Goal: Information Seeking & Learning: Learn about a topic

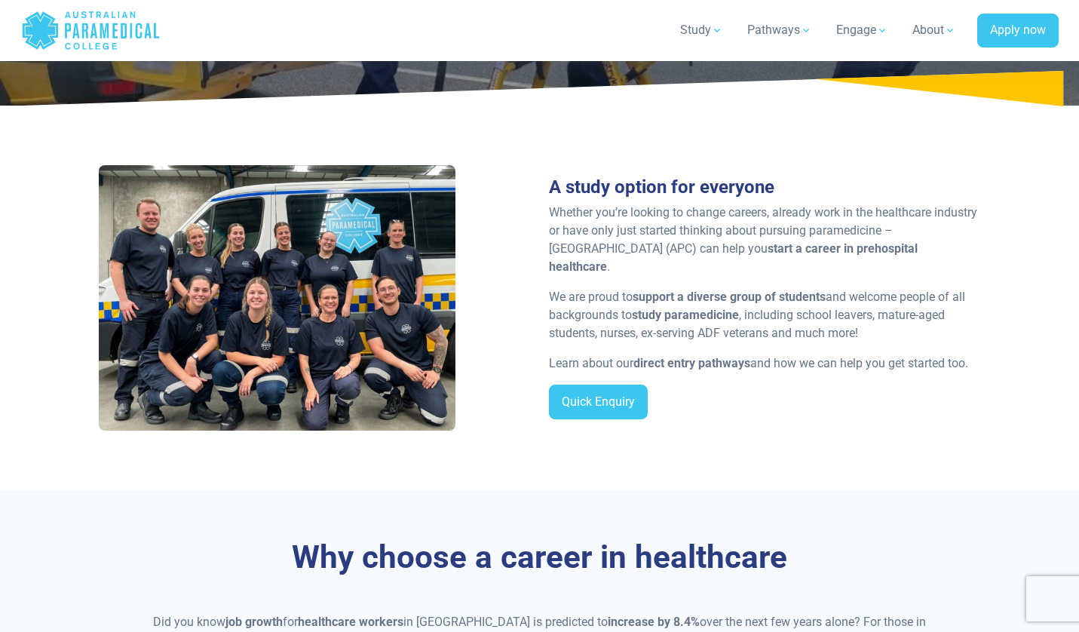
scroll to position [236, 0]
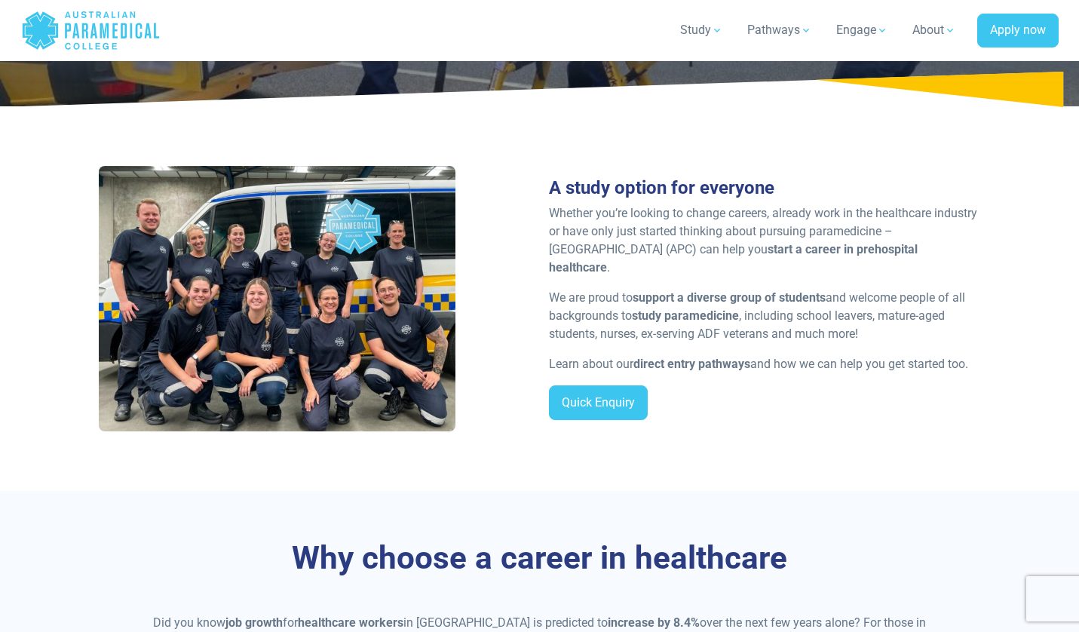
click at [687, 364] on strong "direct entry pathways" at bounding box center [691, 364] width 117 height 14
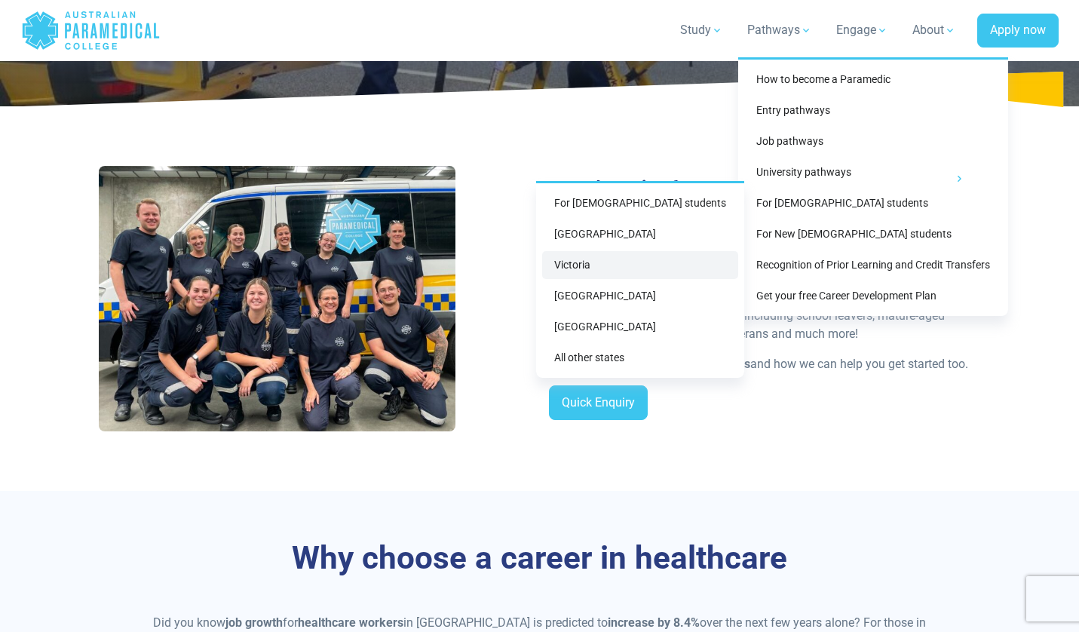
click at [641, 268] on link "Victoria" at bounding box center [640, 265] width 196 height 28
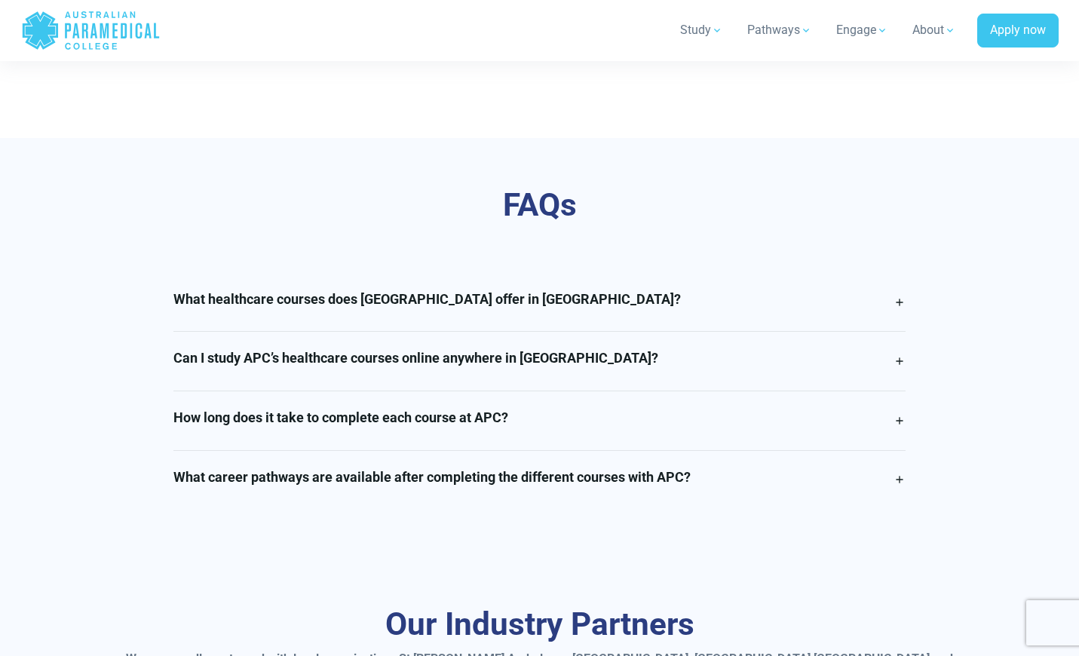
scroll to position [3795, 0]
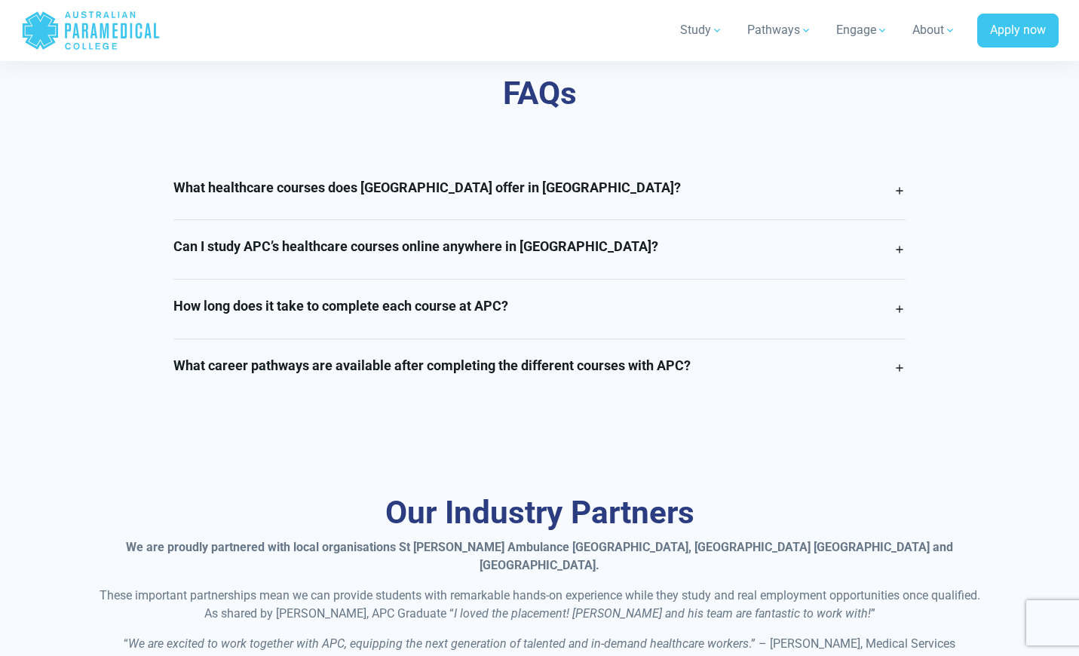
click at [588, 179] on h4 "What healthcare courses does Australian Paramedical College offer in Victoria?" at bounding box center [426, 187] width 507 height 17
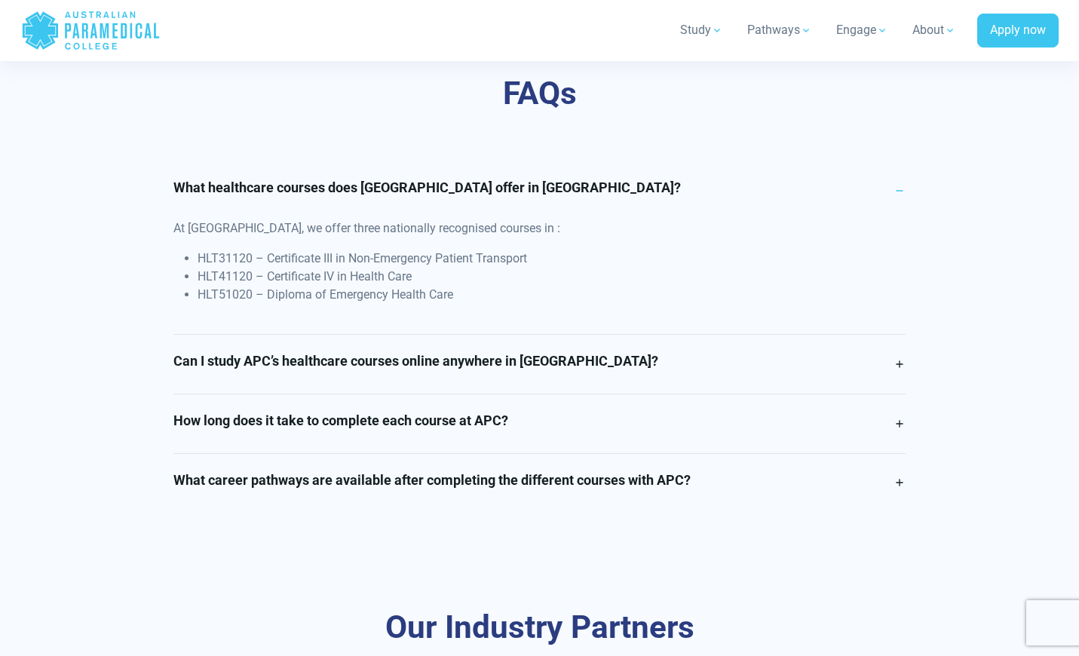
click at [588, 179] on h4 "What healthcare courses does Australian Paramedical College offer in Victoria?" at bounding box center [426, 187] width 507 height 17
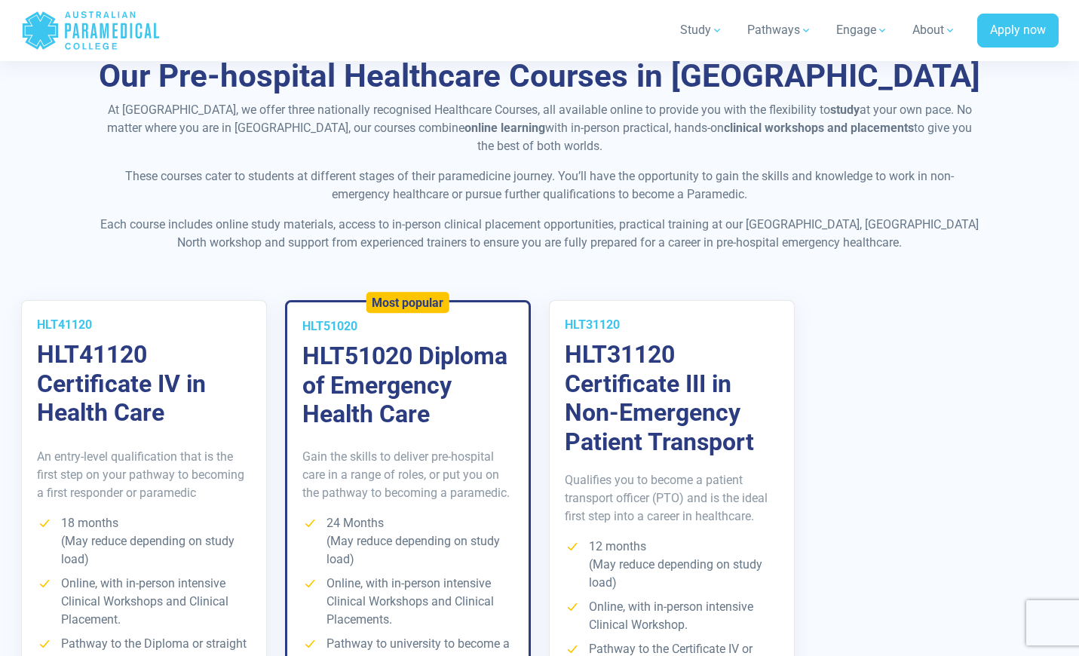
scroll to position [1938, 0]
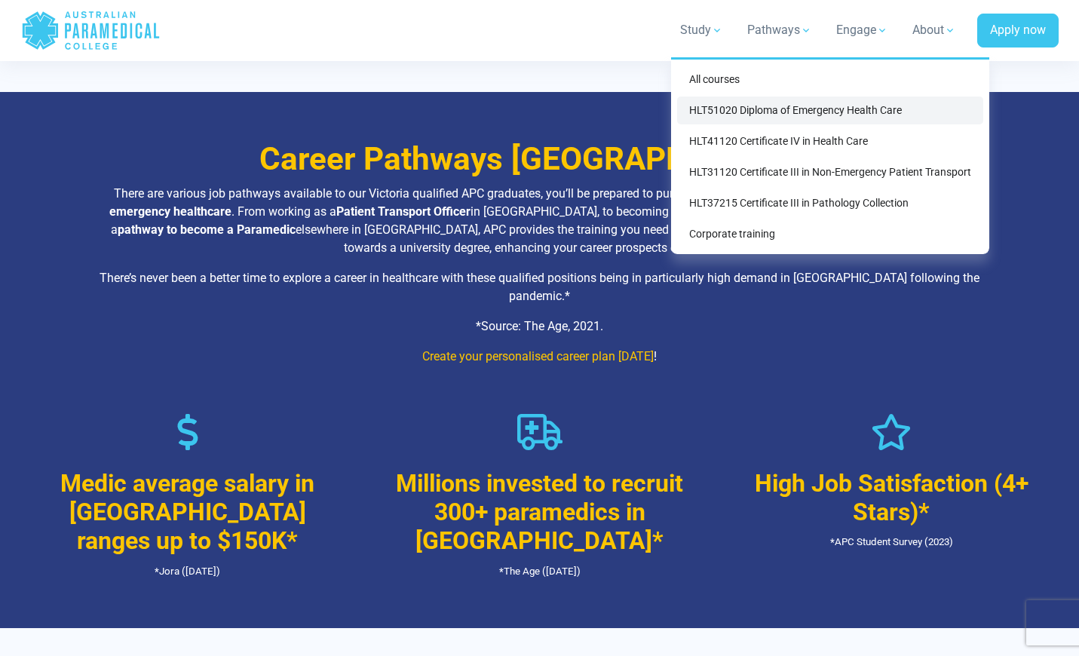
click at [724, 112] on link "HLT51020 Diploma of Emergency Health Care" at bounding box center [830, 110] width 306 height 28
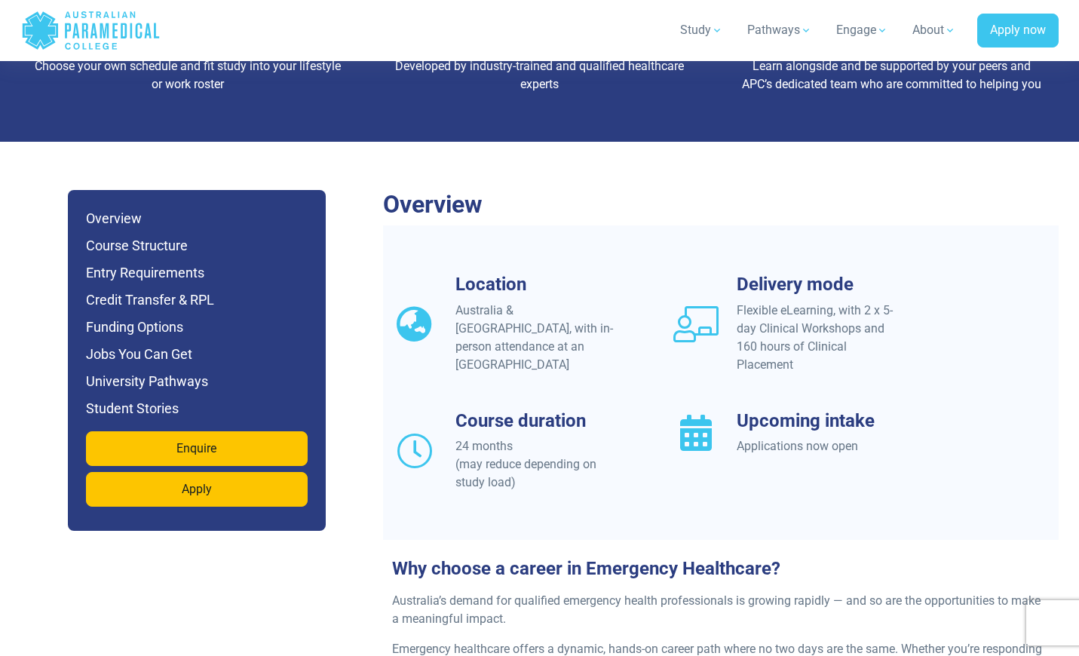
scroll to position [1318, 0]
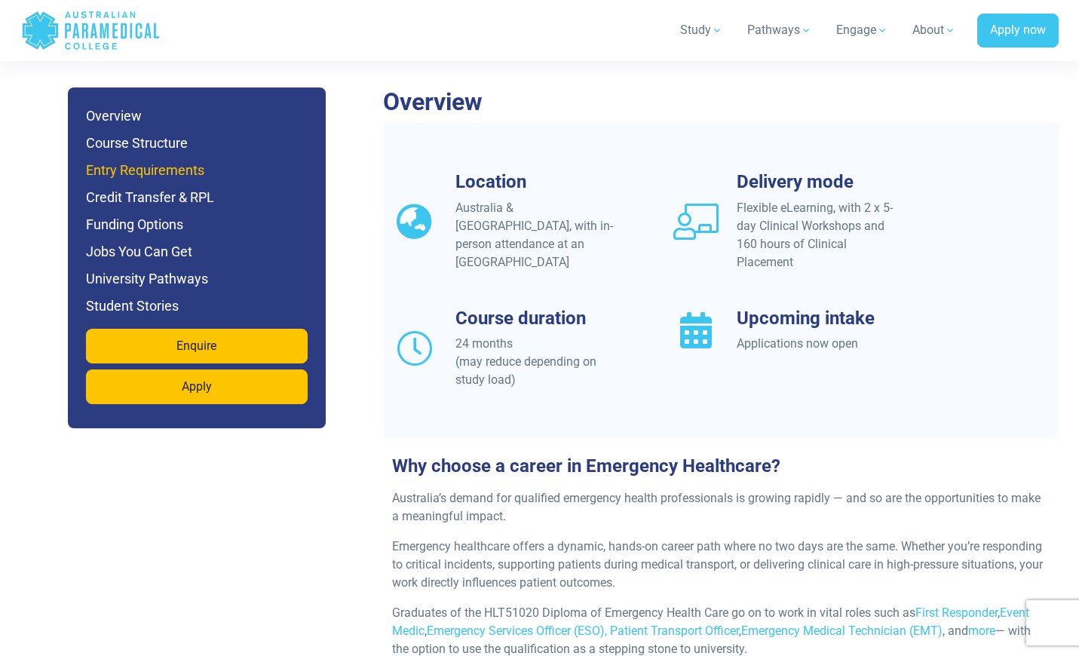
click at [152, 160] on h6 "Entry Requirements" at bounding box center [197, 170] width 222 height 21
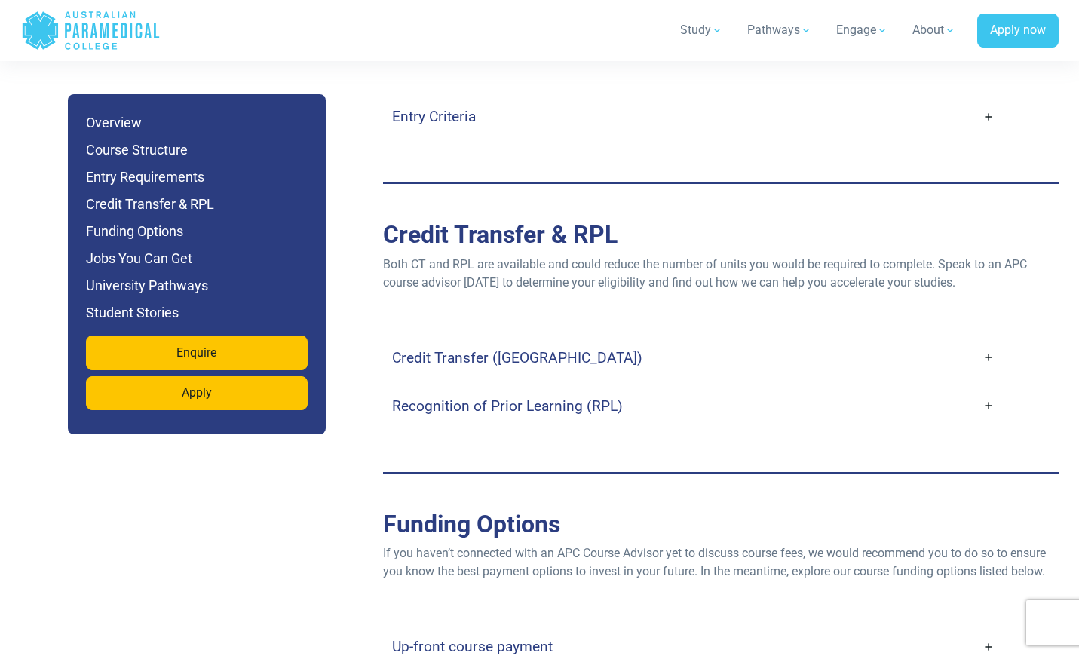
scroll to position [3939, 0]
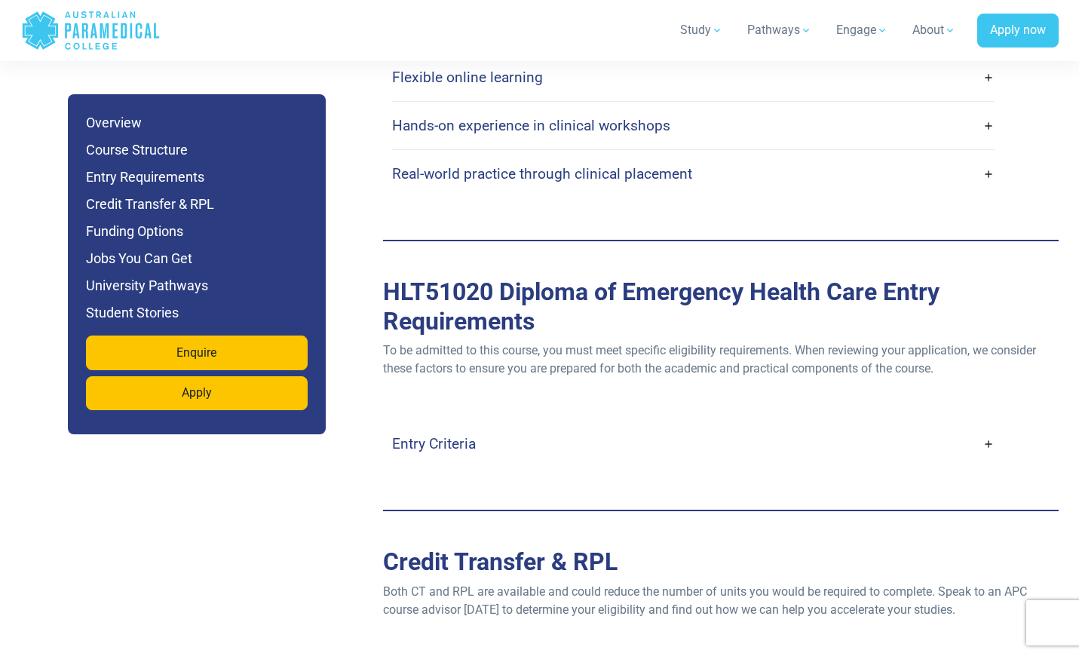
click at [496, 426] on link "Entry Criteria" at bounding box center [693, 443] width 602 height 35
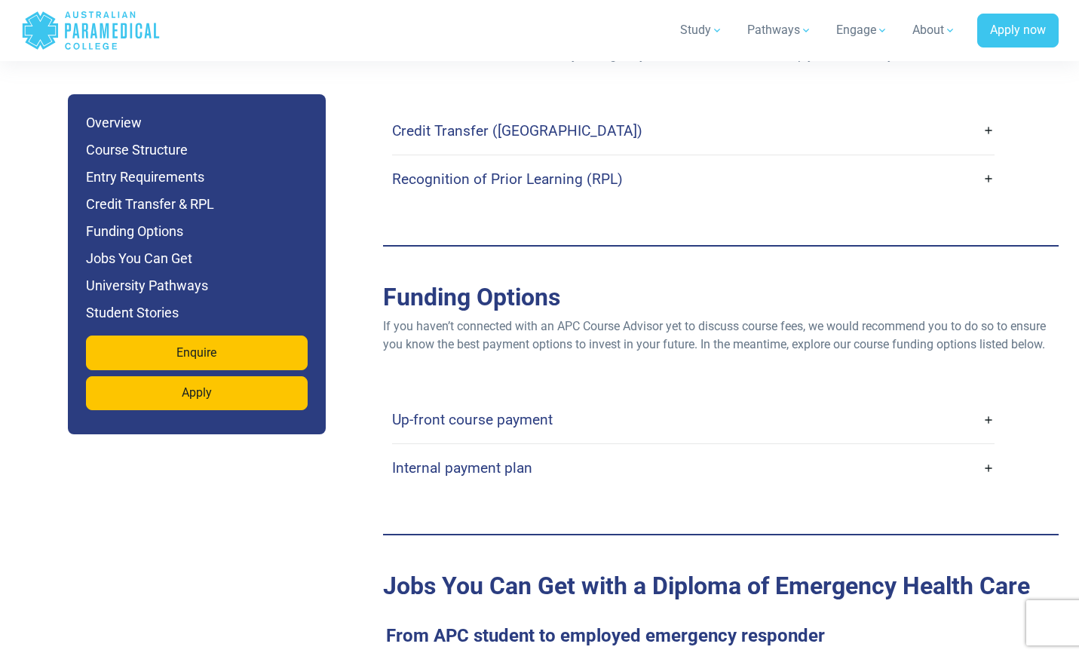
scroll to position [5151, 0]
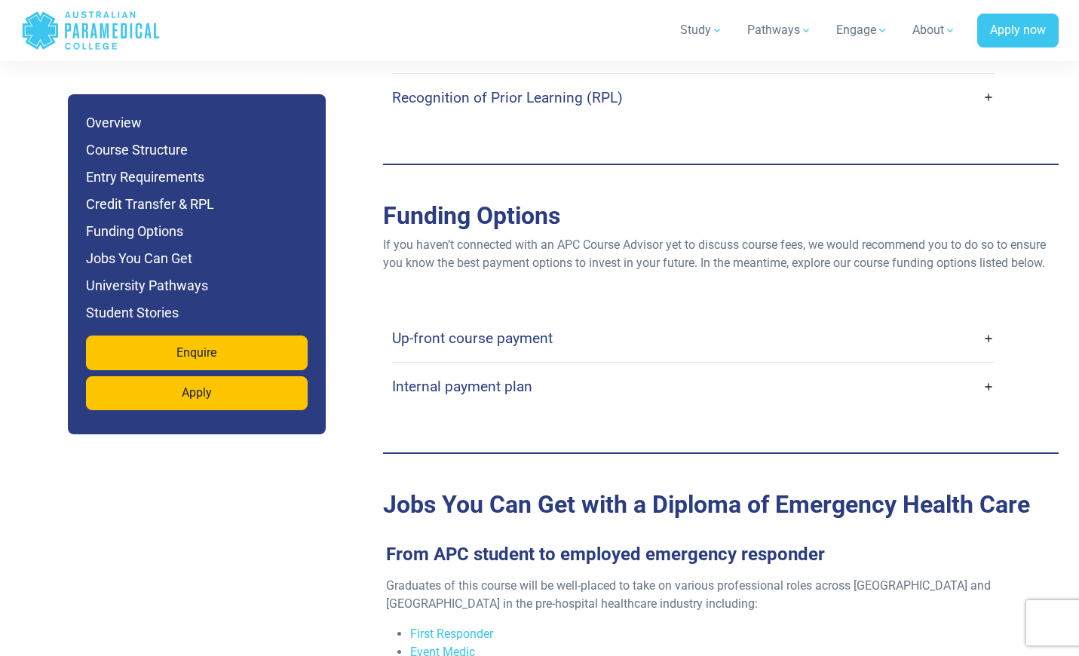
click at [473, 329] on h4 "Up-front course payment" at bounding box center [472, 337] width 161 height 17
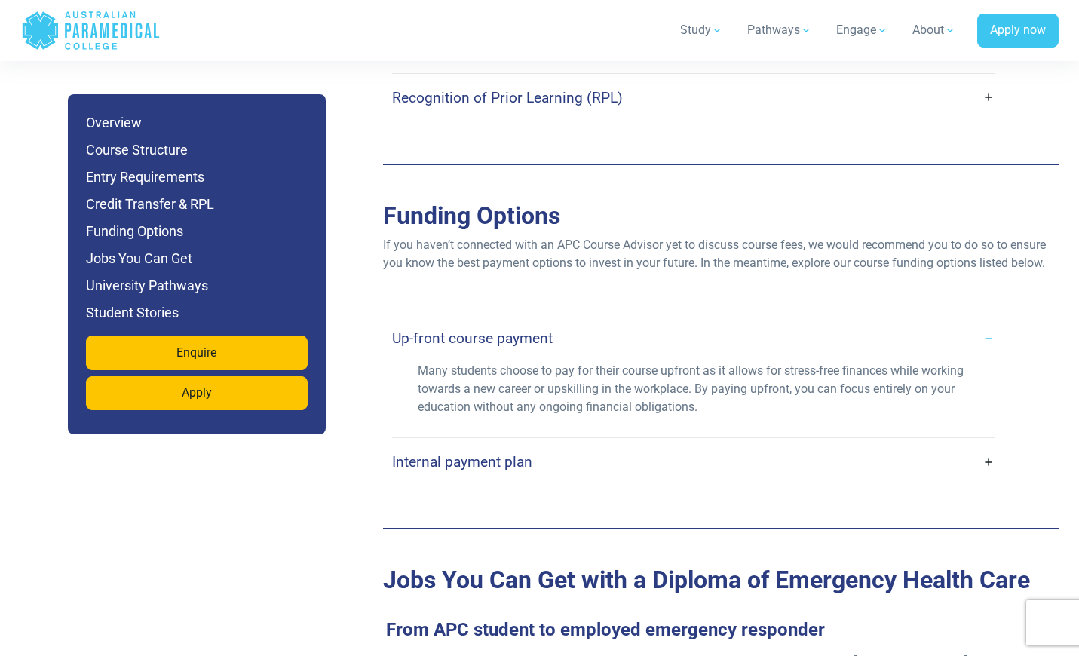
click at [485, 444] on link "Internal payment plan" at bounding box center [693, 461] width 602 height 35
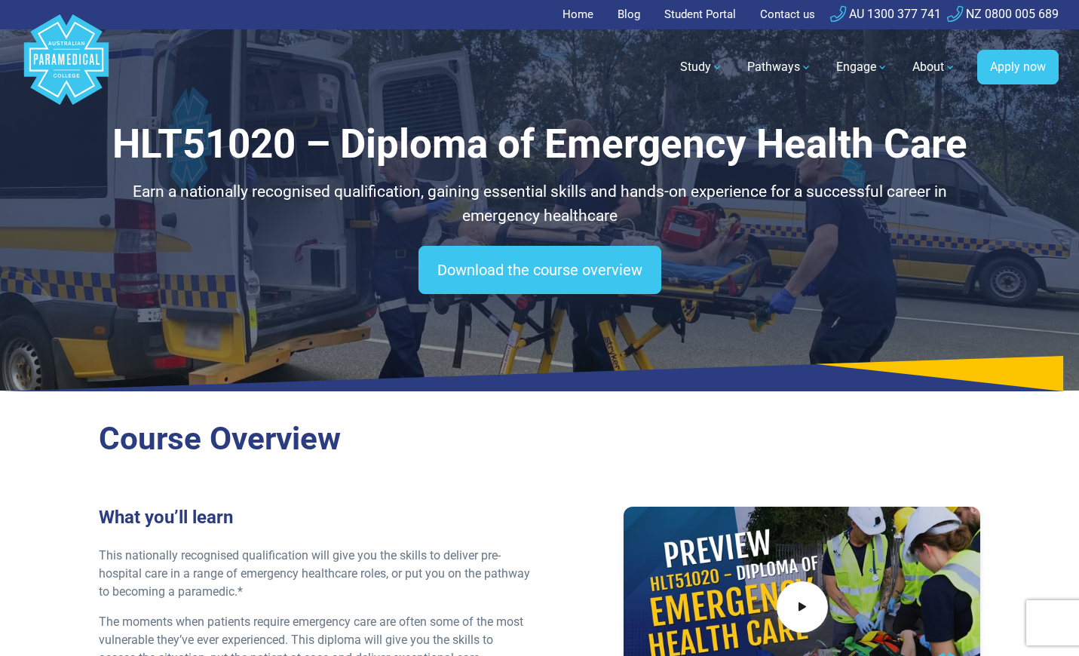
scroll to position [0, 0]
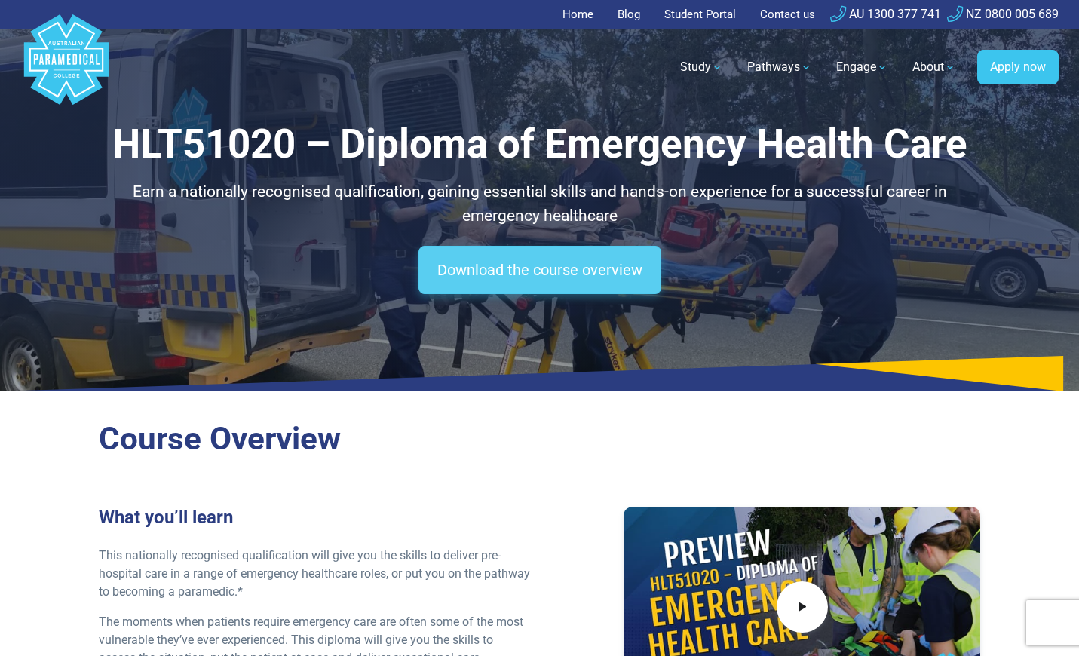
click at [537, 265] on link "Download the course overview" at bounding box center [539, 270] width 243 height 48
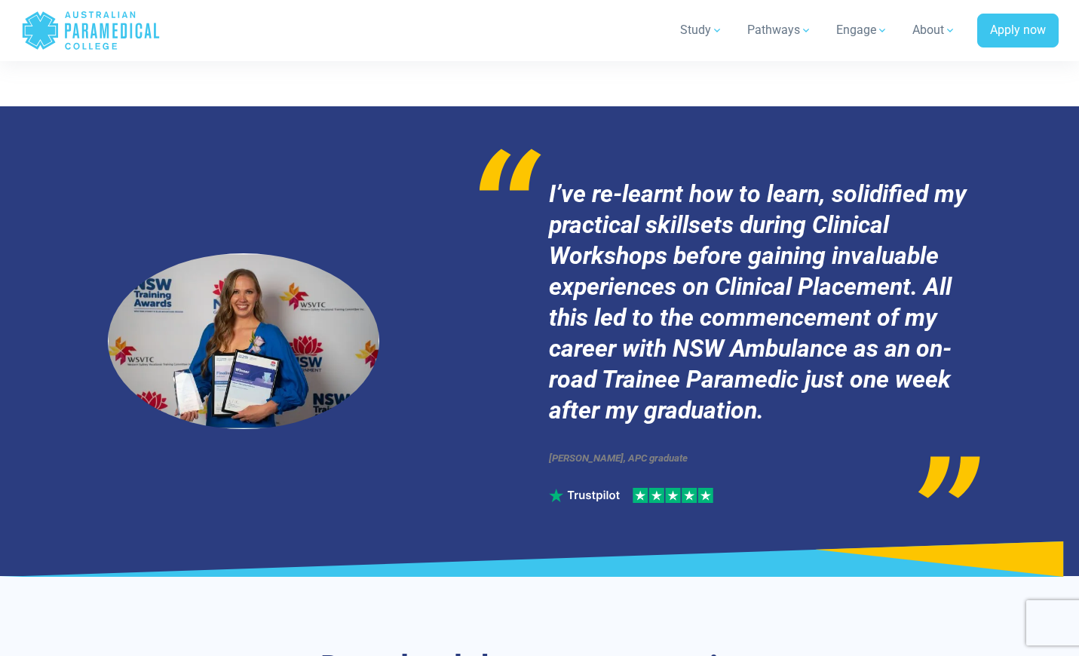
scroll to position [8797, 0]
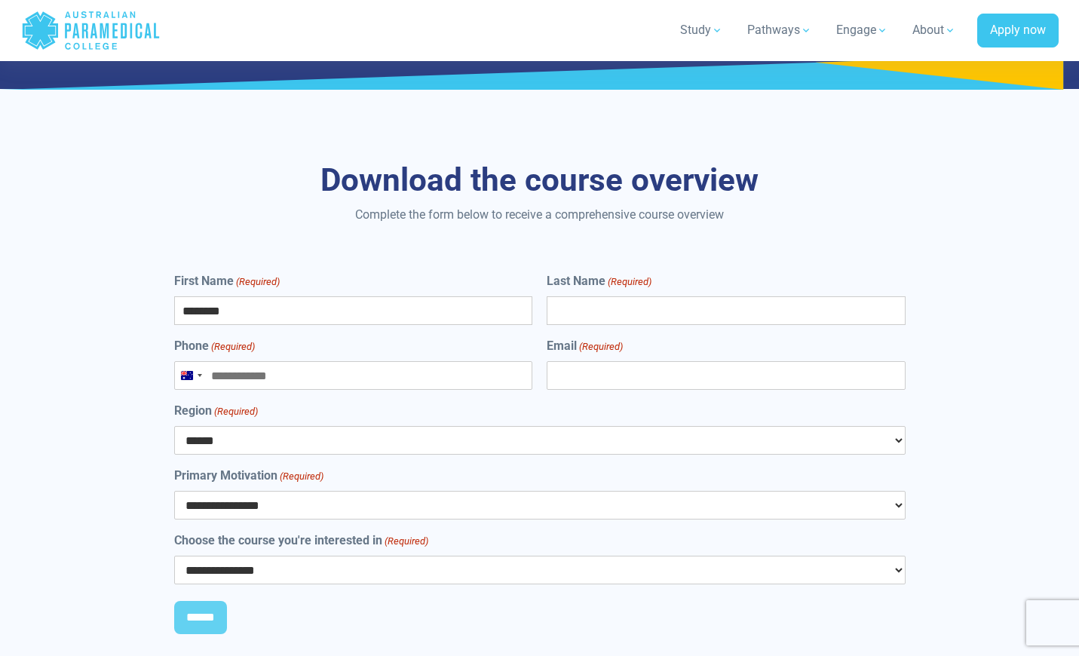
type input "********"
type input "*****"
type input "**********"
select select "***"
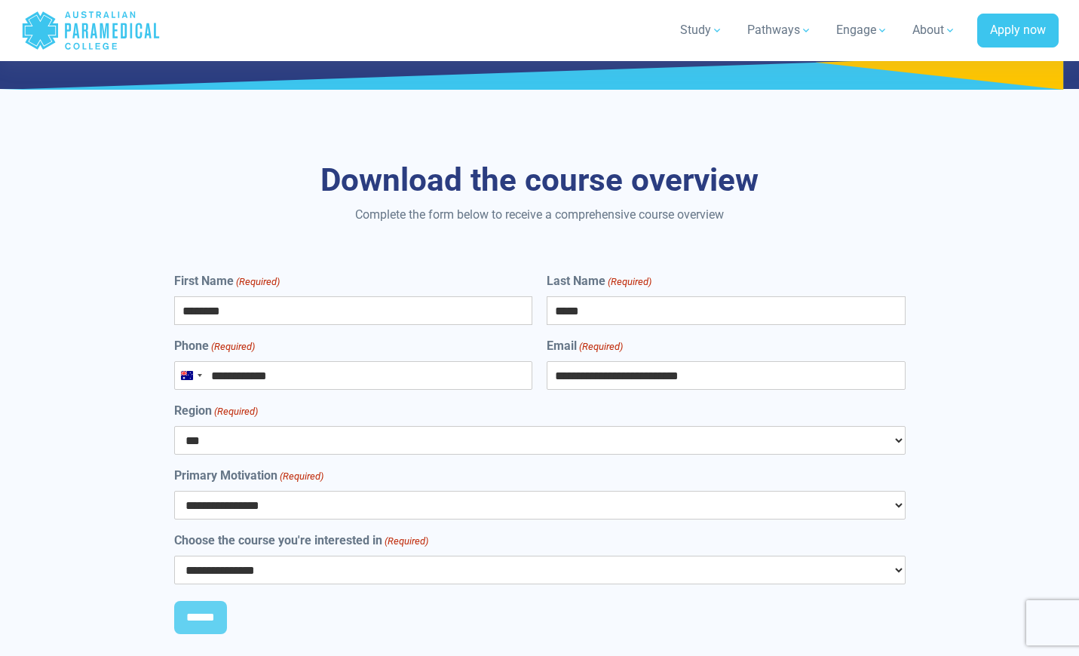
select select "**********"
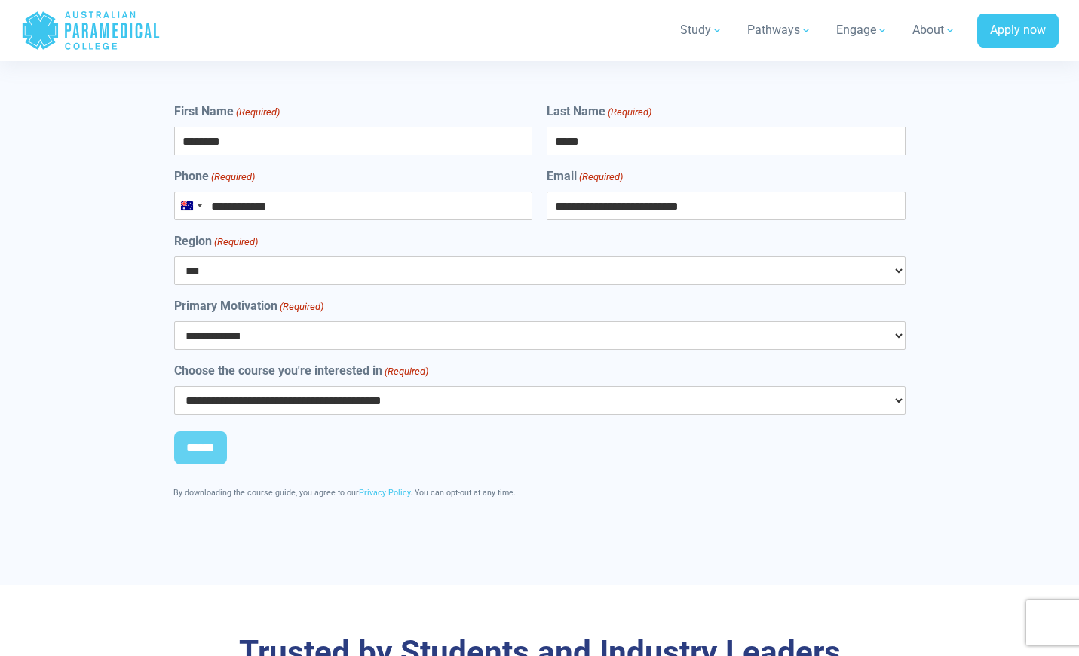
scroll to position [8981, 0]
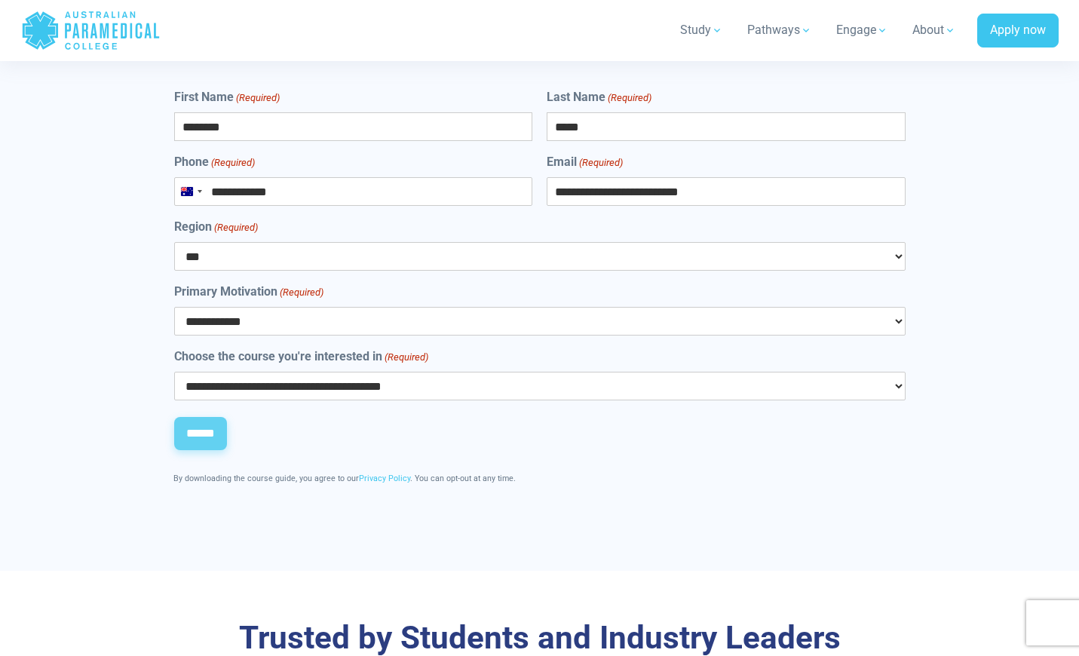
click at [213, 417] on input "******" at bounding box center [200, 433] width 53 height 33
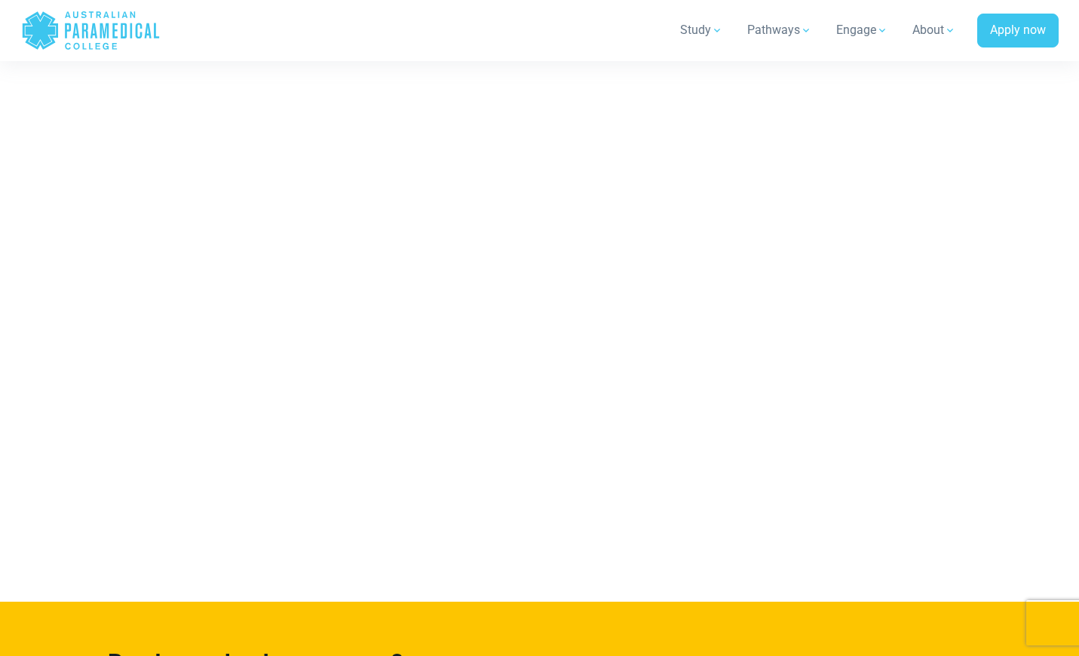
scroll to position [9969, 0]
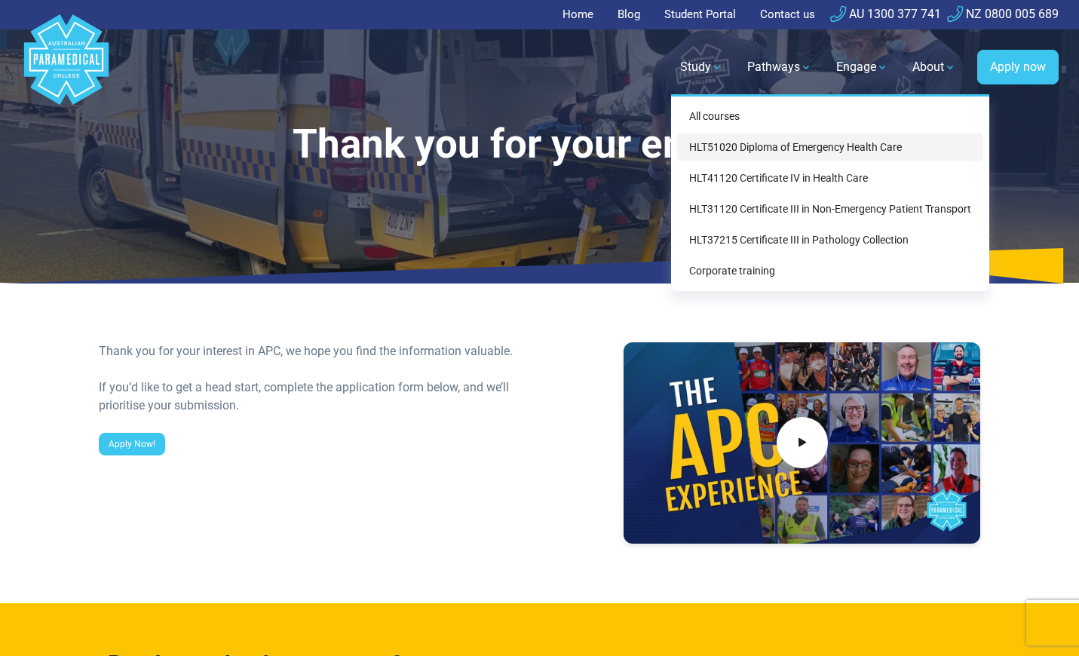
click at [742, 147] on link "HLT51020 Diploma of Emergency Health Care" at bounding box center [830, 147] width 306 height 28
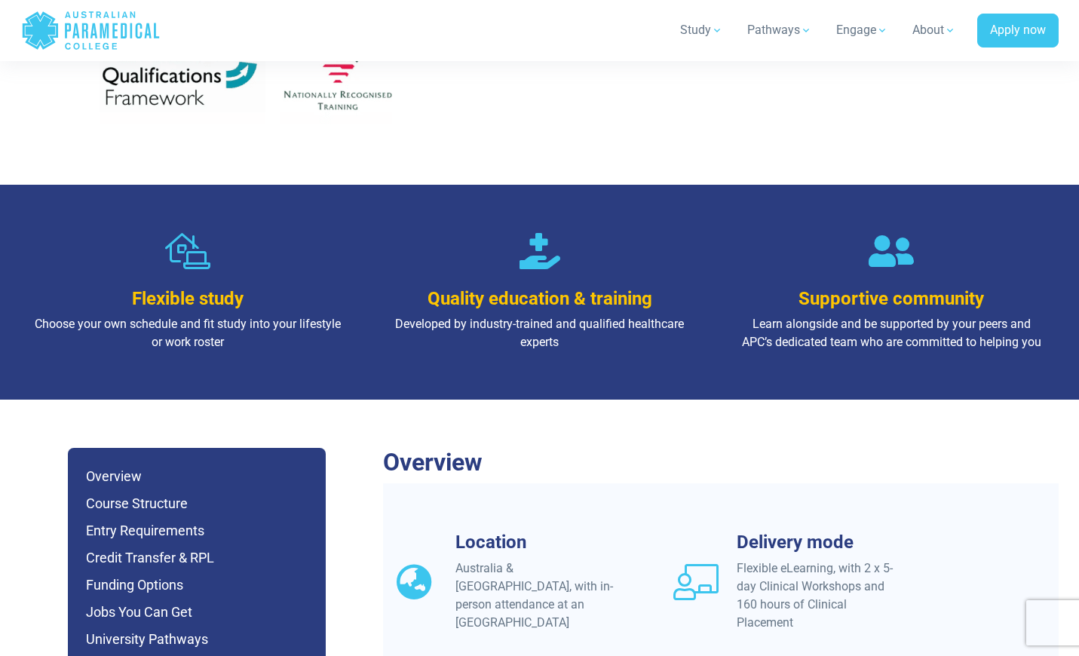
scroll to position [1244, 0]
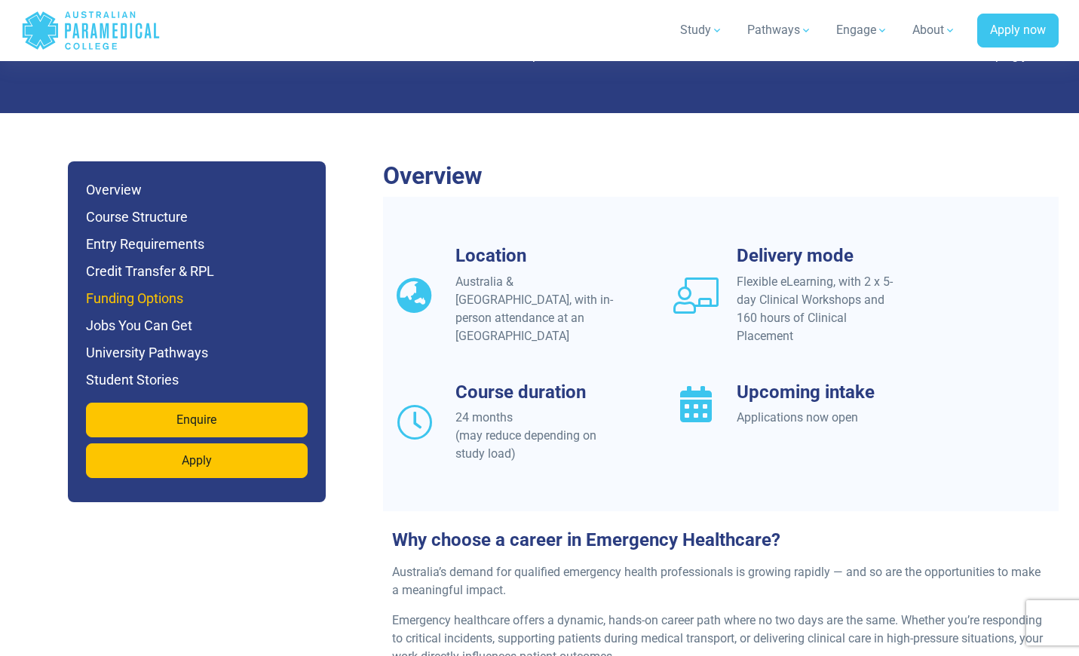
click at [147, 288] on h6 "Funding Options" at bounding box center [197, 298] width 222 height 21
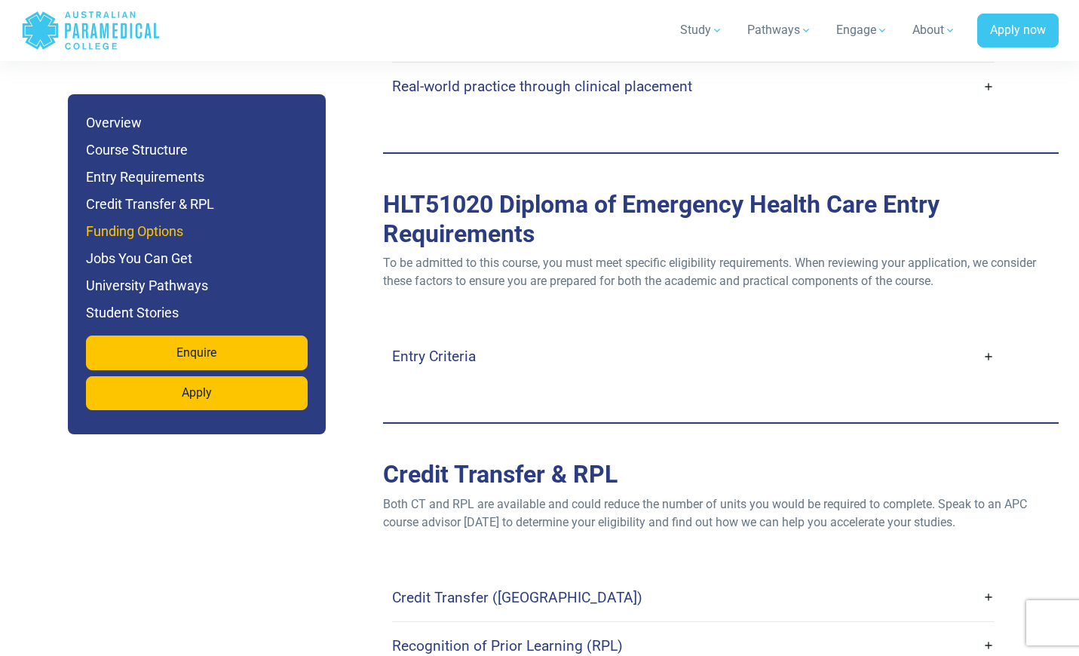
scroll to position [4637, 0]
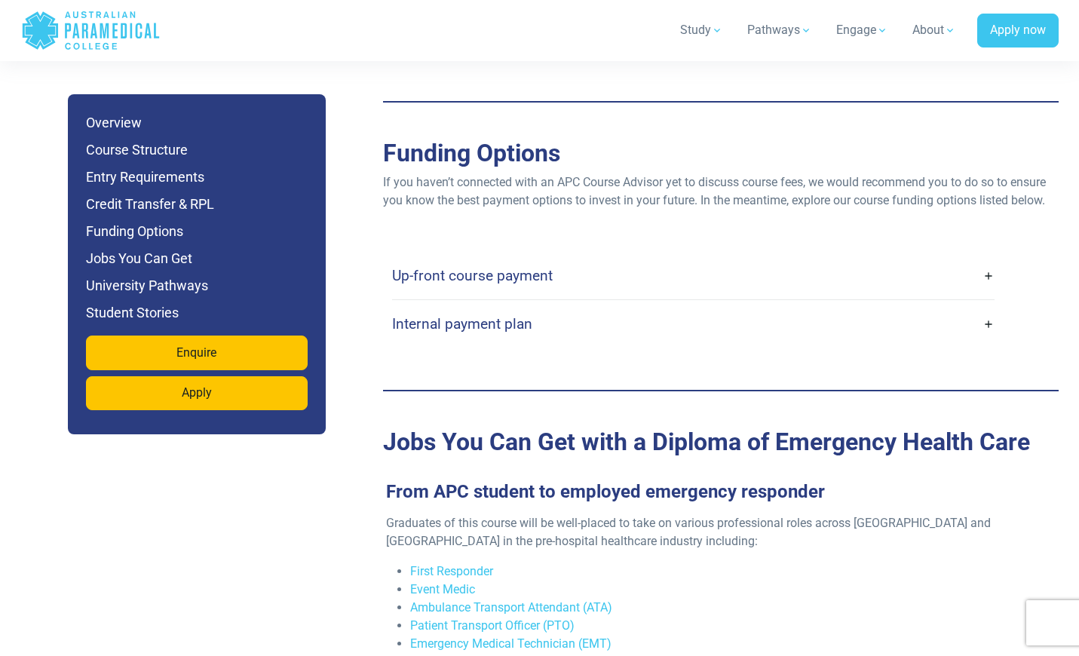
click at [518, 258] on link "Up-front course payment" at bounding box center [693, 275] width 602 height 35
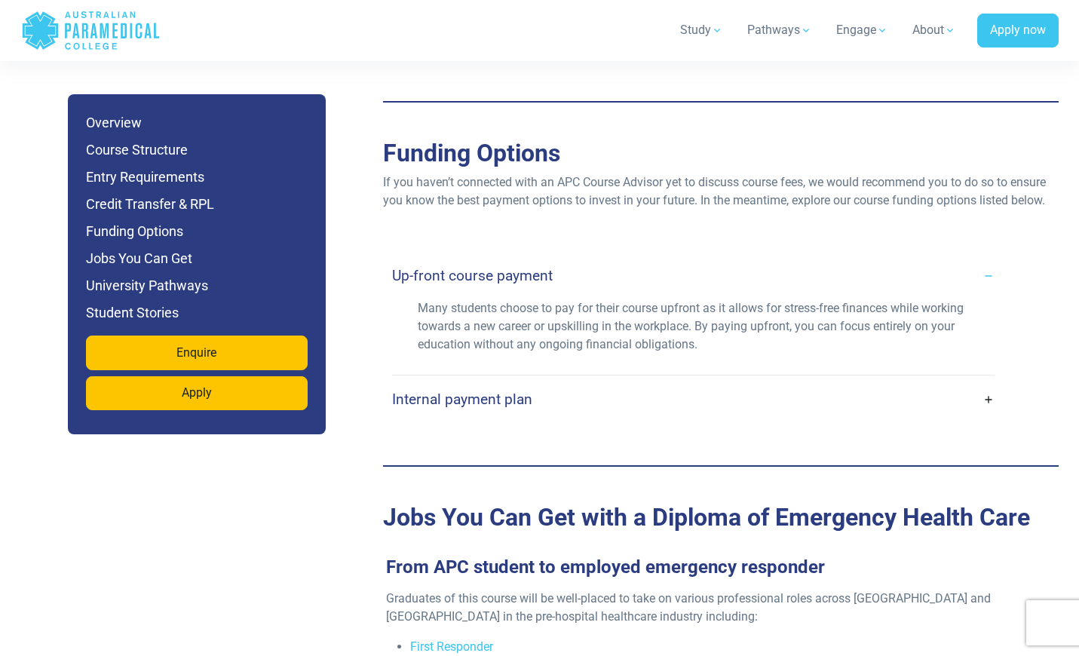
click at [519, 267] on h4 "Up-front course payment" at bounding box center [472, 275] width 161 height 17
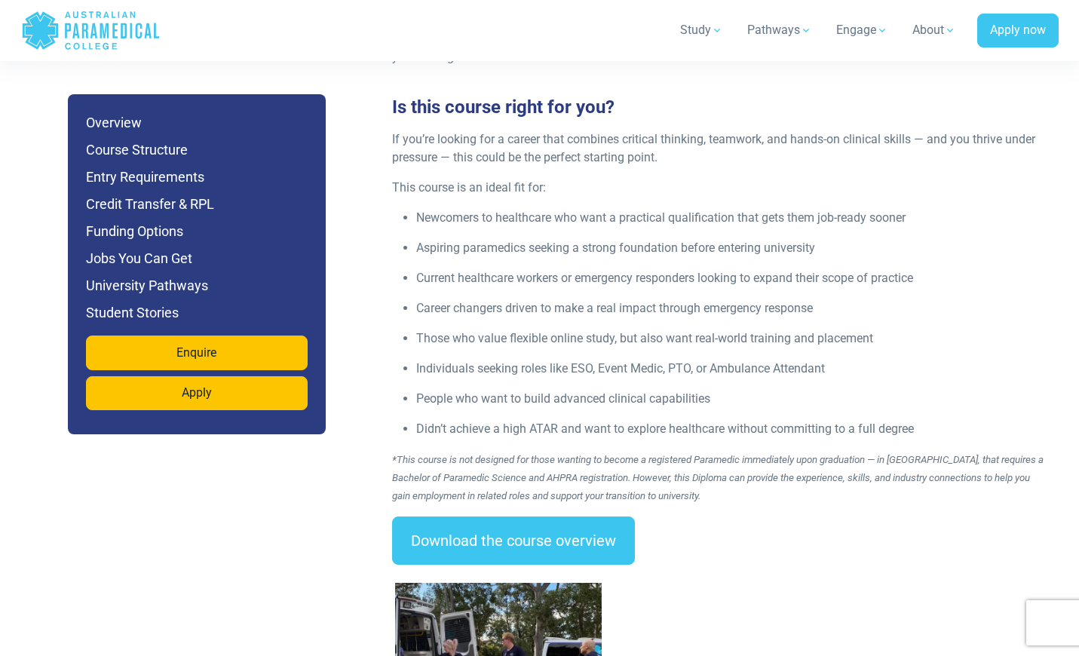
scroll to position [2039, 1]
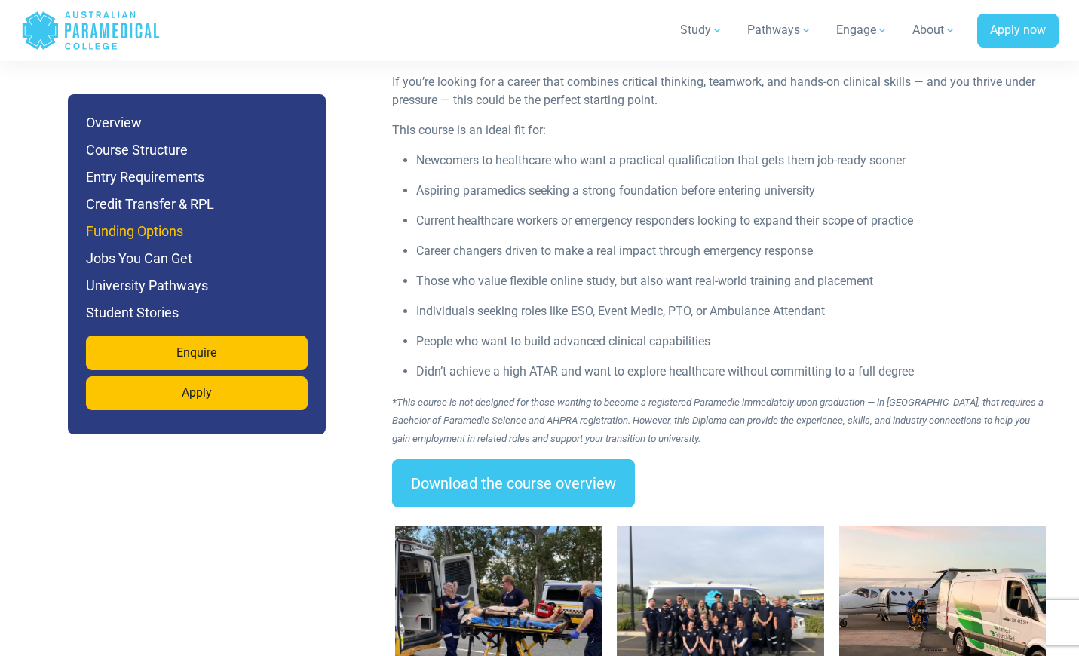
click at [133, 229] on h6 "Funding Options" at bounding box center [197, 231] width 222 height 21
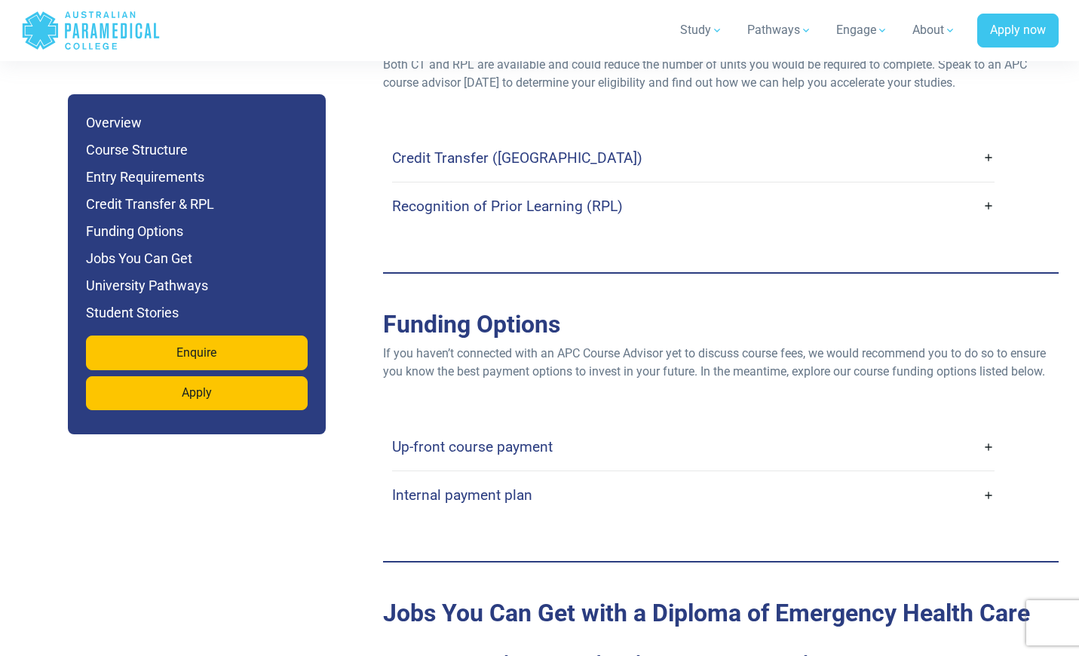
scroll to position [4637, 0]
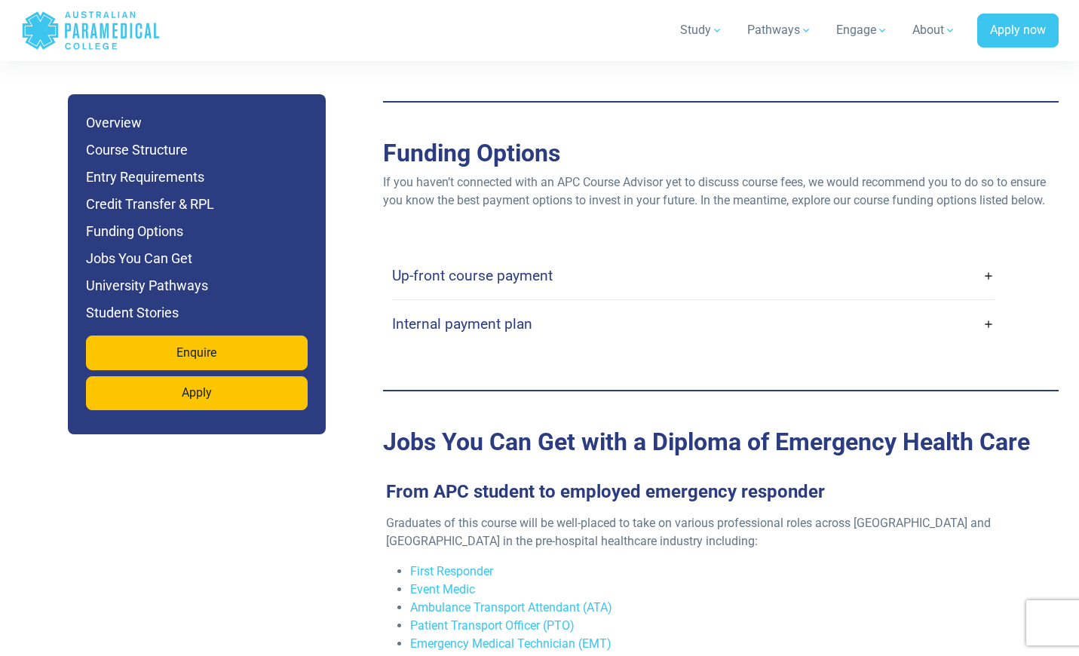
click at [518, 267] on h4 "Up-front course payment" at bounding box center [472, 275] width 161 height 17
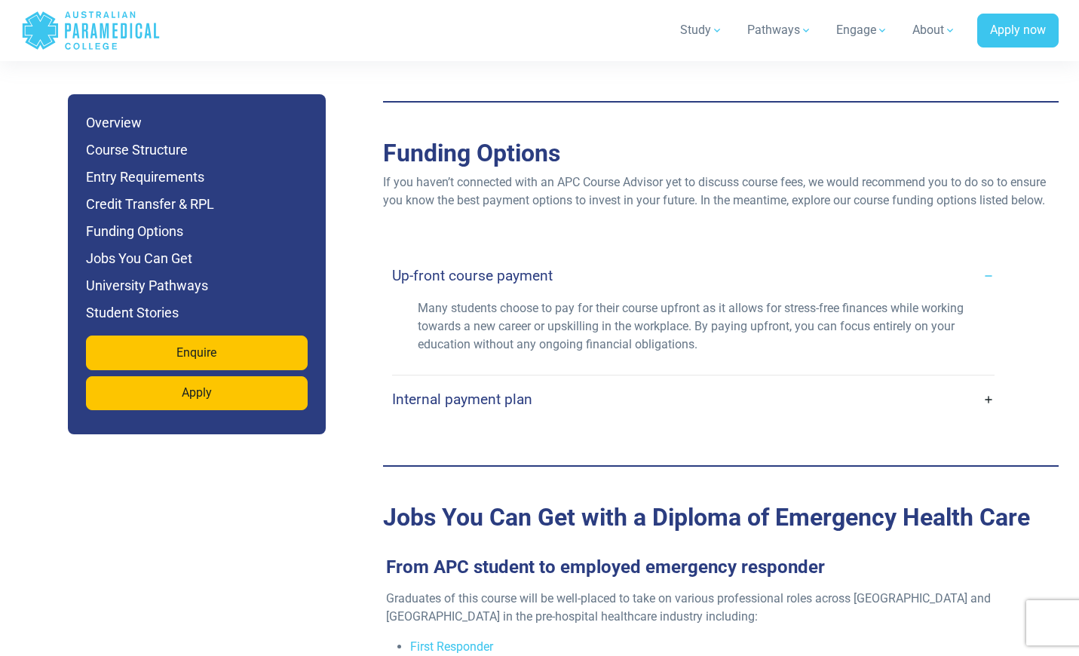
click at [579, 381] on link "Internal payment plan" at bounding box center [693, 398] width 602 height 35
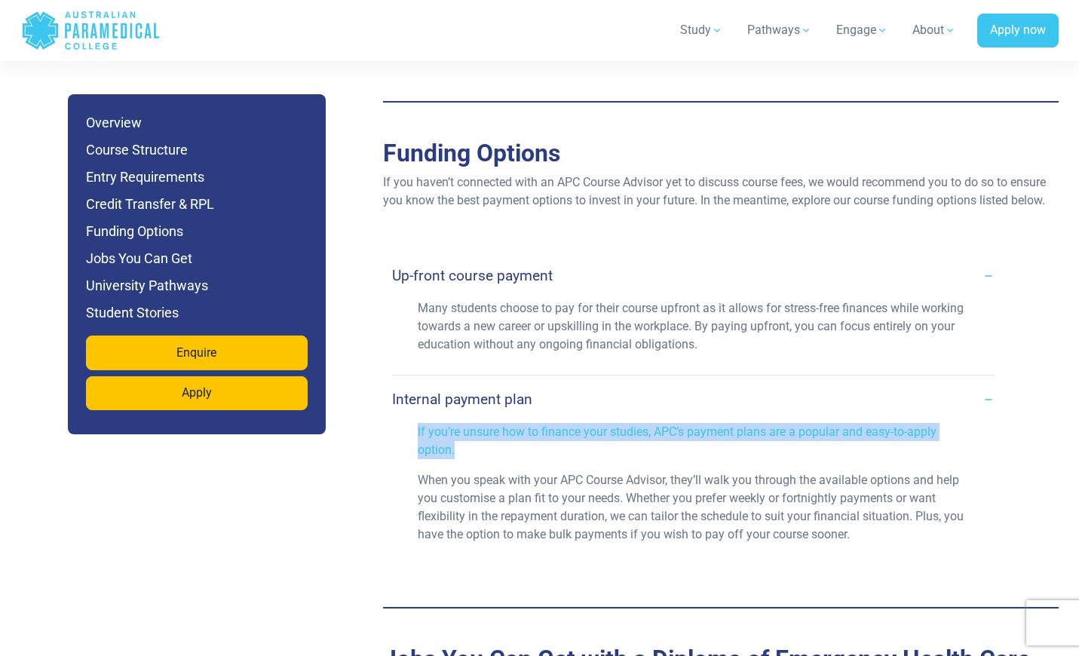
drag, startPoint x: 461, startPoint y: 384, endPoint x: 416, endPoint y: 367, distance: 48.2
click at [416, 423] on div "If you’re unsure how to finance your studies, APC’s payment plans are a popular…" at bounding box center [693, 489] width 569 height 133
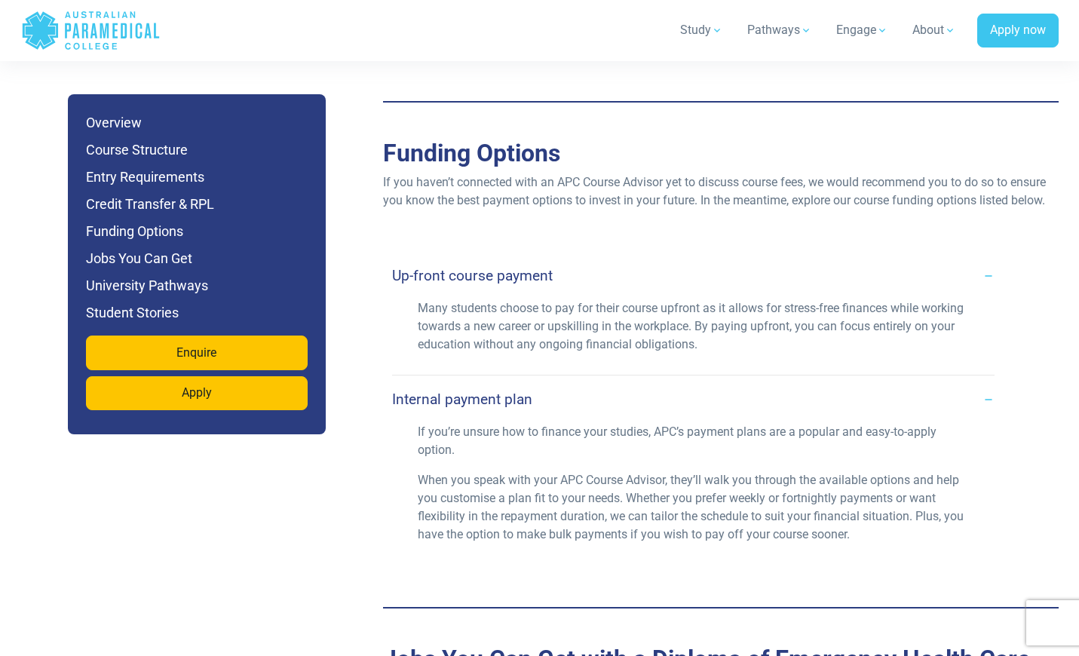
click at [583, 471] on p "When you speak with your APC Course Advisor, they’ll walk you through the avail…" at bounding box center [693, 507] width 551 height 72
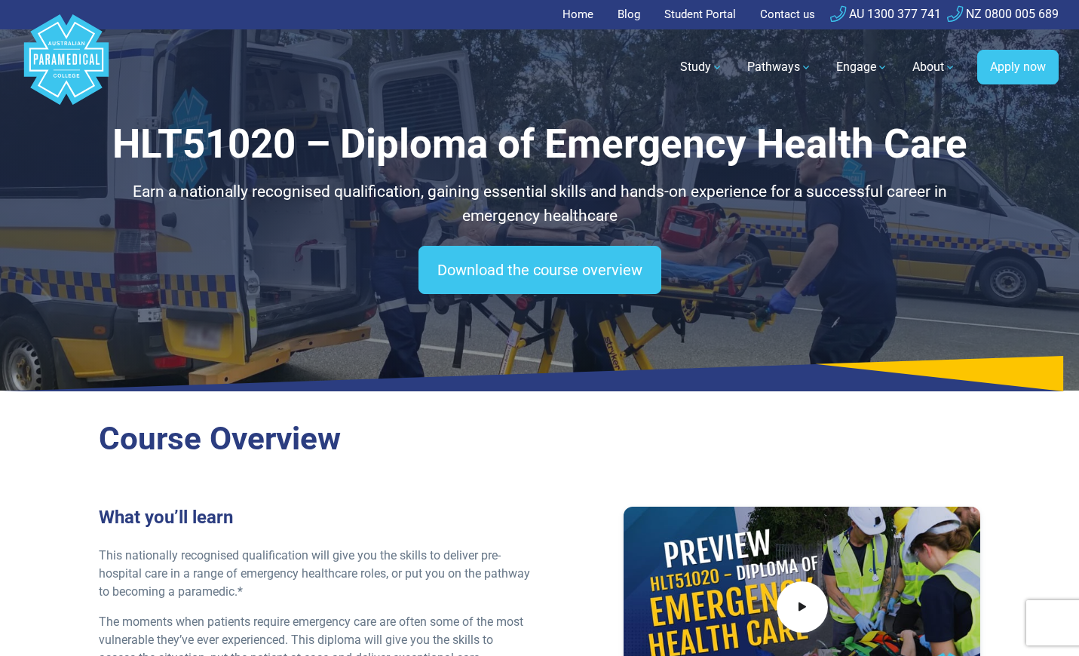
scroll to position [0, 0]
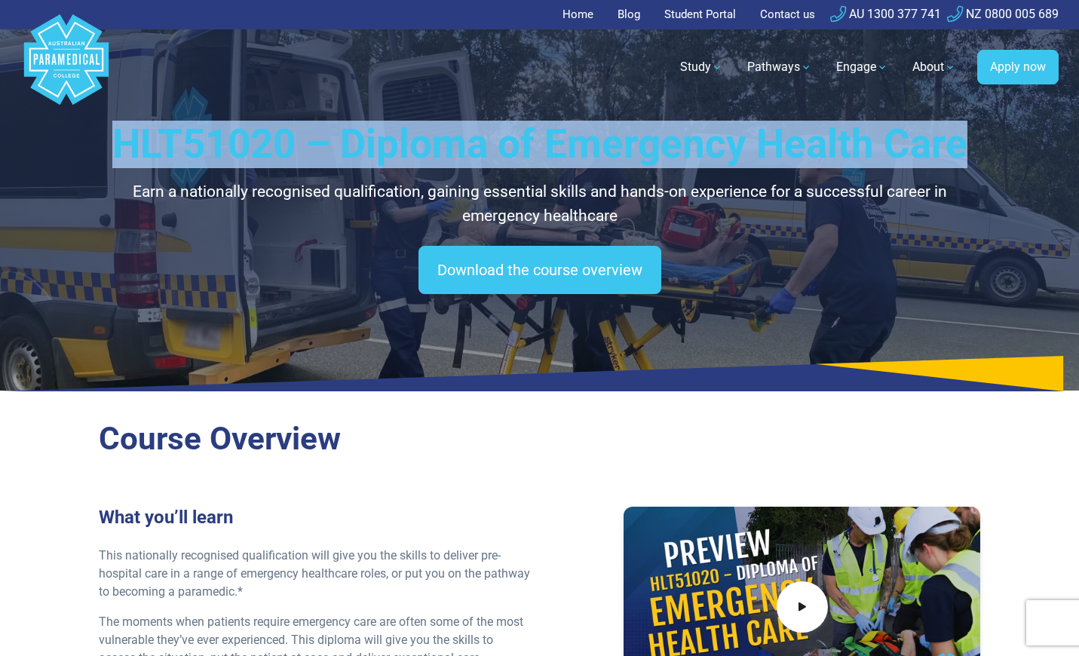
drag, startPoint x: 977, startPoint y: 136, endPoint x: 118, endPoint y: 134, distance: 858.6
click at [118, 134] on h1 "HLT51020 – Diploma of Emergency Health Care" at bounding box center [540, 144] width 882 height 47
copy h1 "HLT51020 – Diploma of Emergency Health Care"
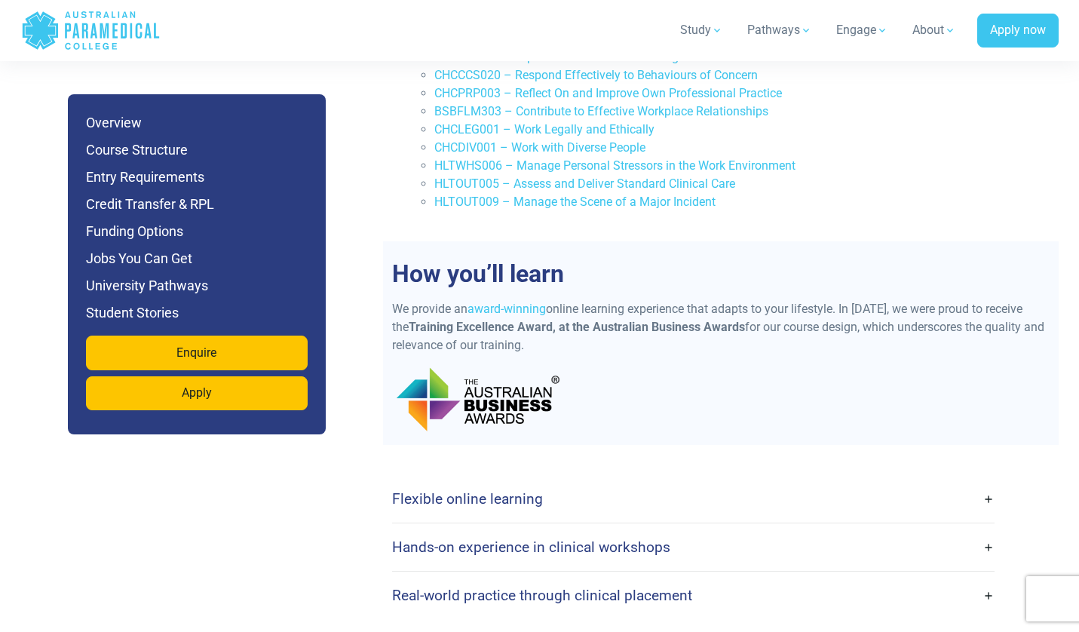
scroll to position [3302, 0]
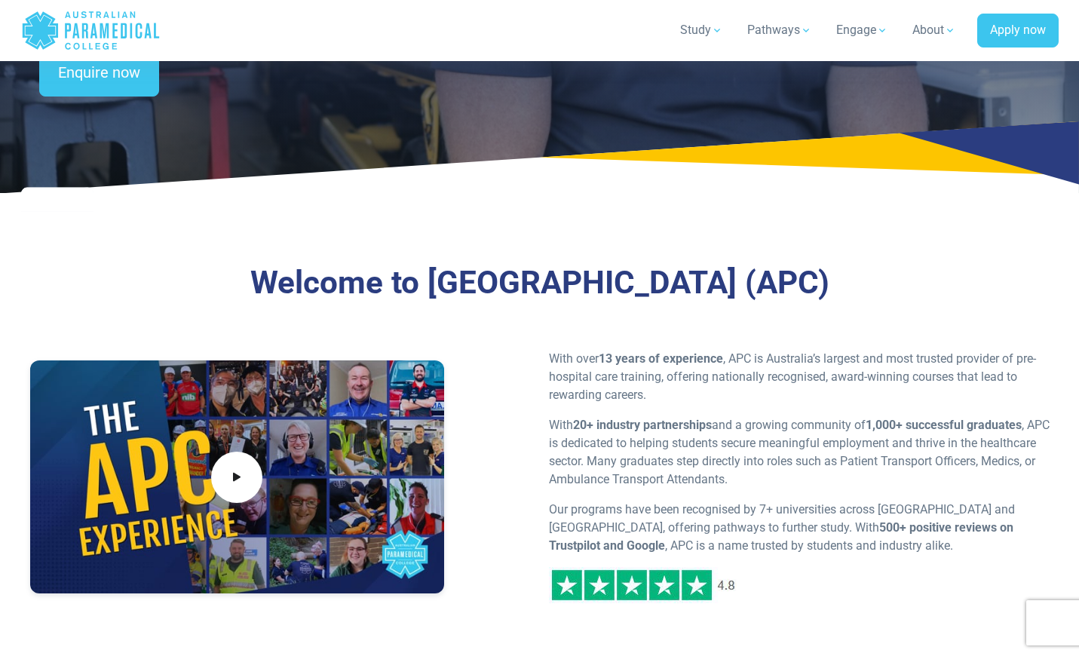
scroll to position [574, 0]
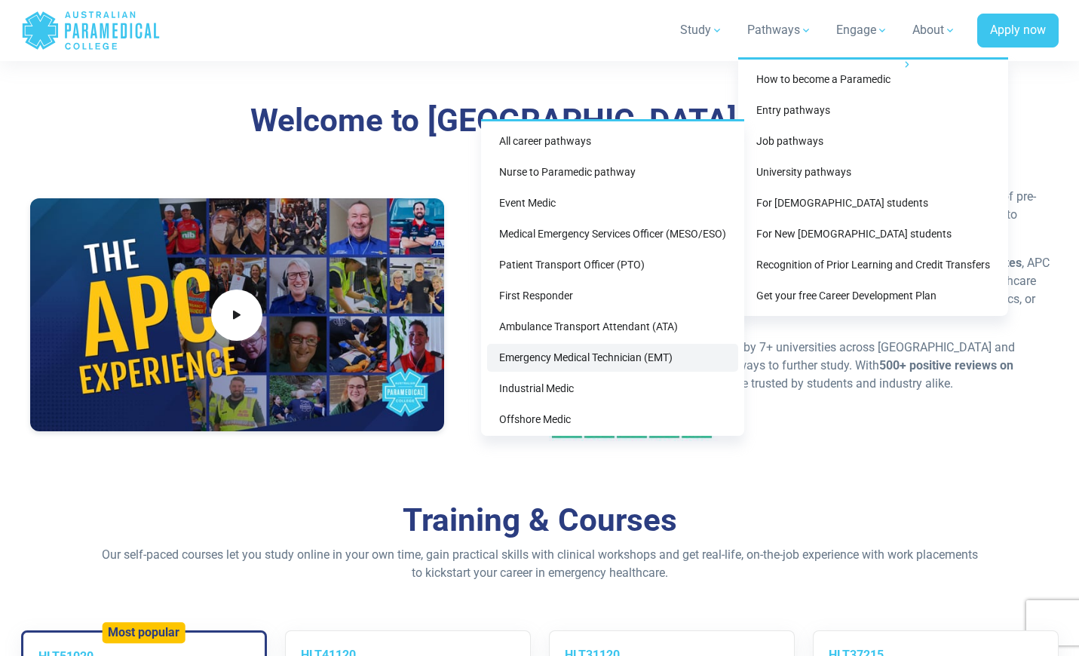
click at [609, 360] on link "Emergency Medical Technician (EMT)" at bounding box center [612, 358] width 251 height 28
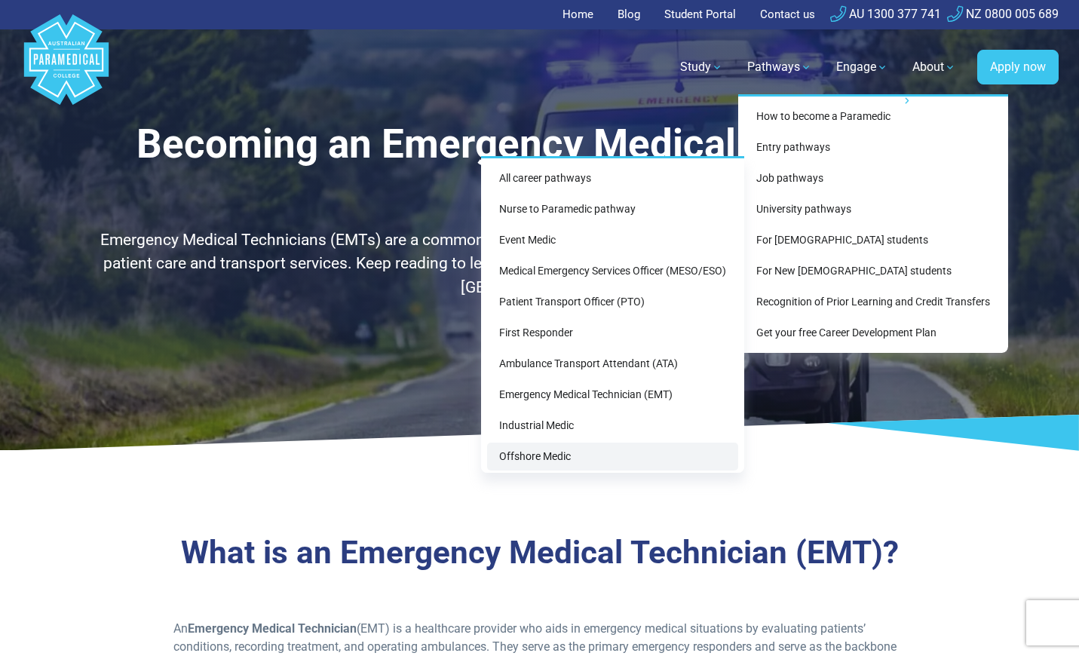
click at [603, 451] on link "Offshore Medic" at bounding box center [612, 456] width 251 height 28
